Goal: Information Seeking & Learning: Find specific fact

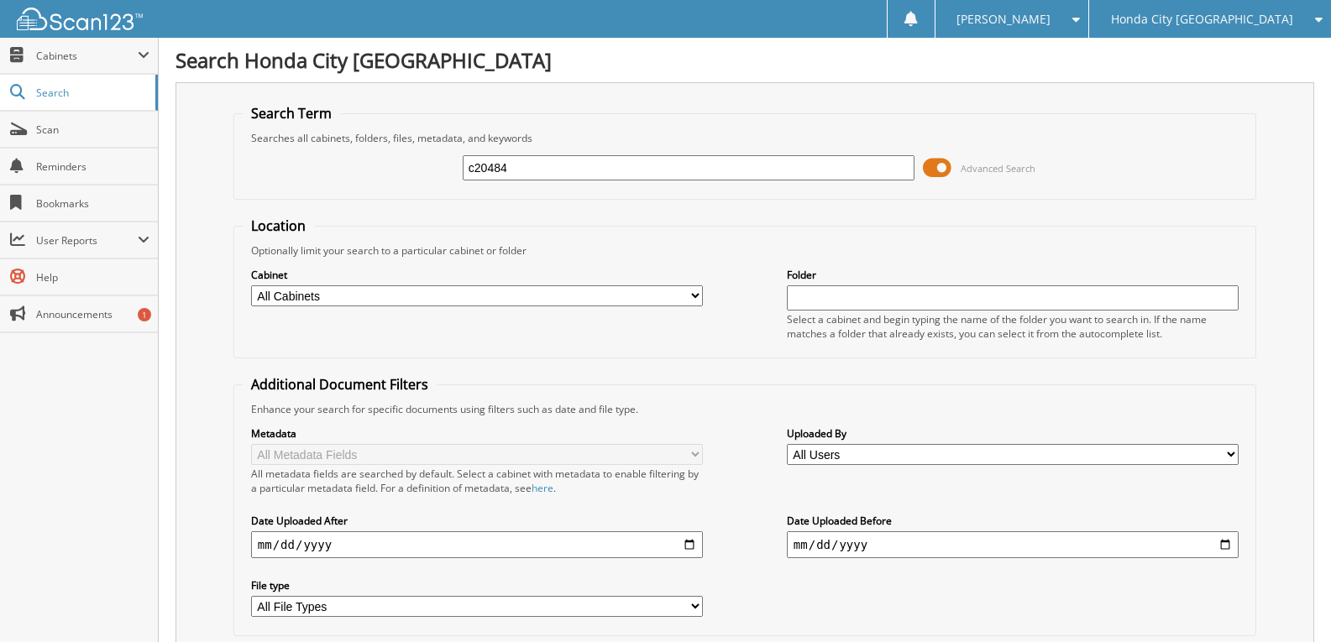
type input "c20484"
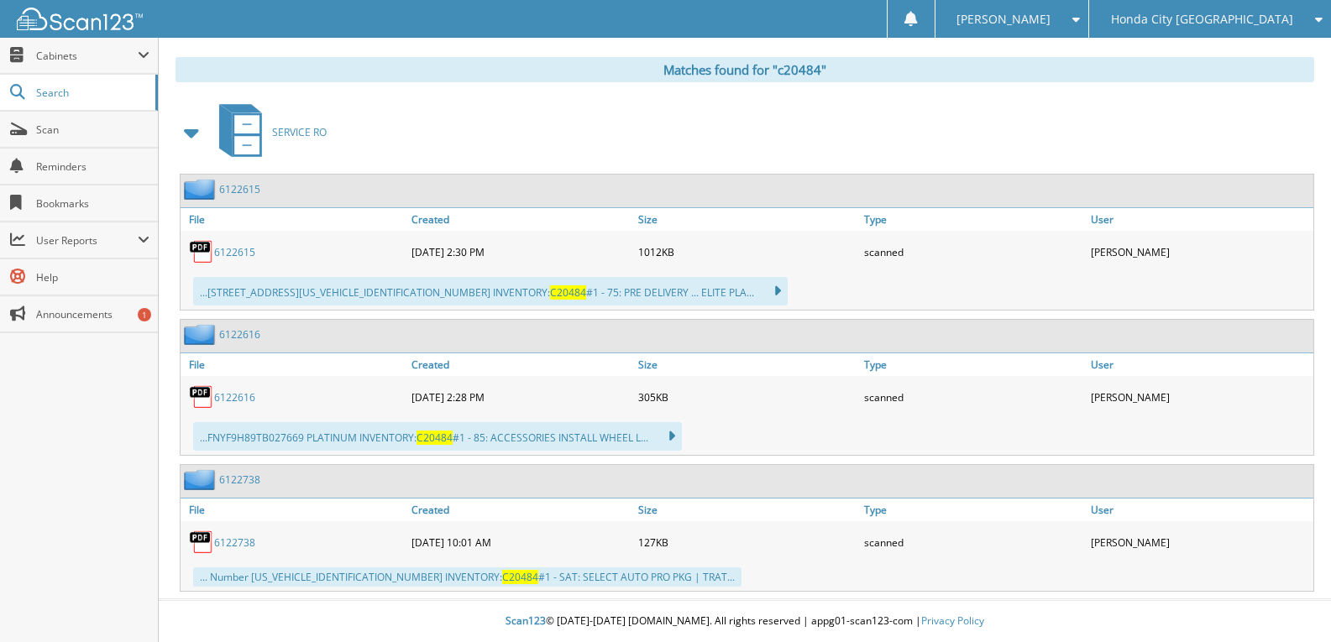
scroll to position [680, 0]
